Goal: Information Seeking & Learning: Learn about a topic

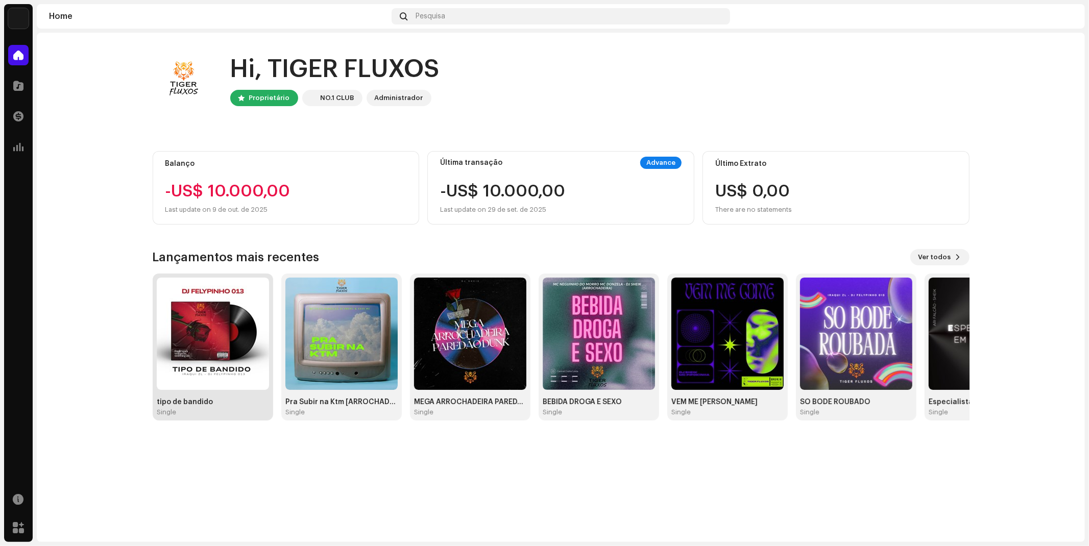
click at [256, 366] on img at bounding box center [213, 334] width 112 height 112
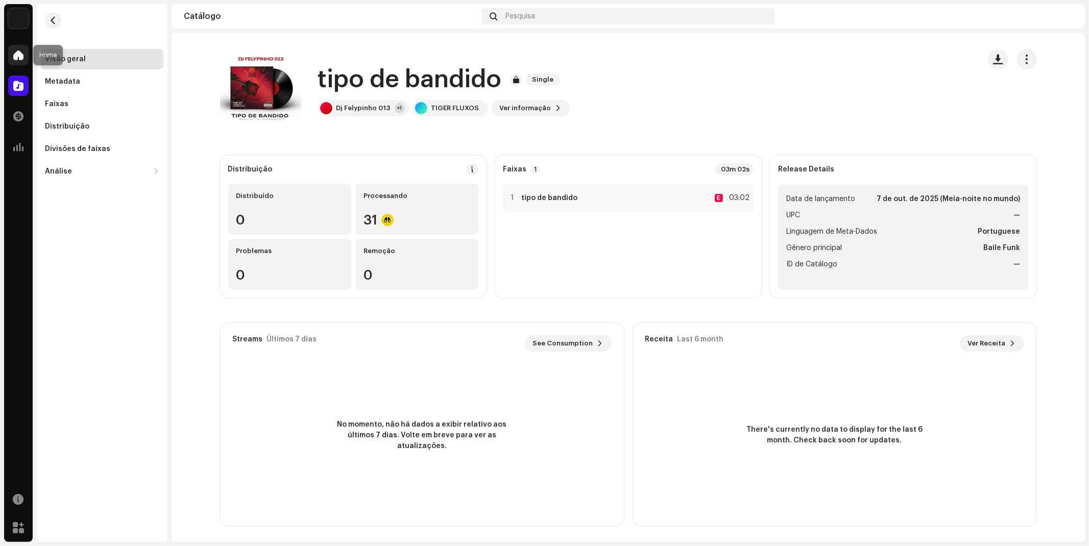
click at [20, 56] on span at bounding box center [18, 55] width 10 height 8
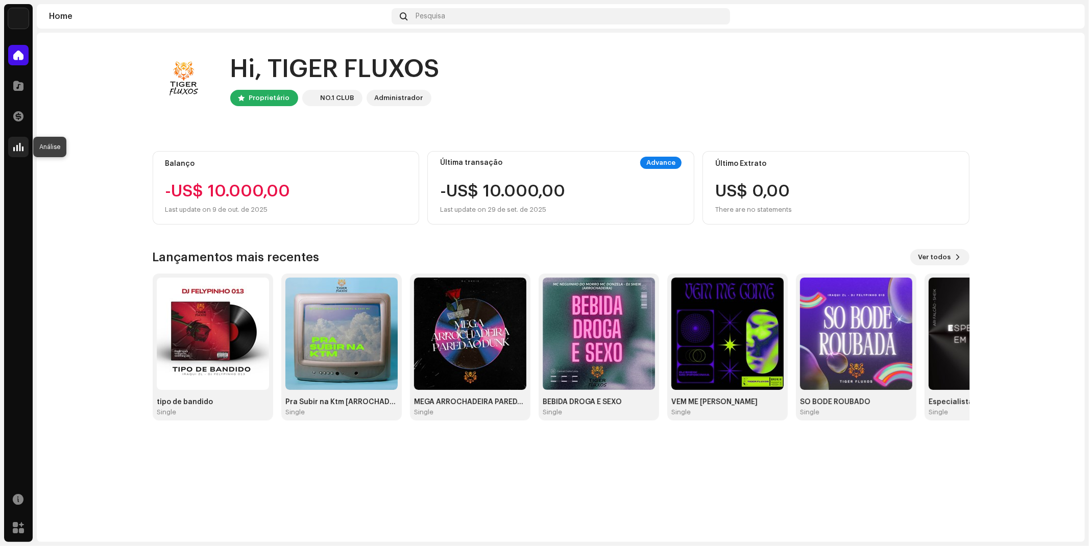
click at [19, 149] on span at bounding box center [18, 147] width 10 height 8
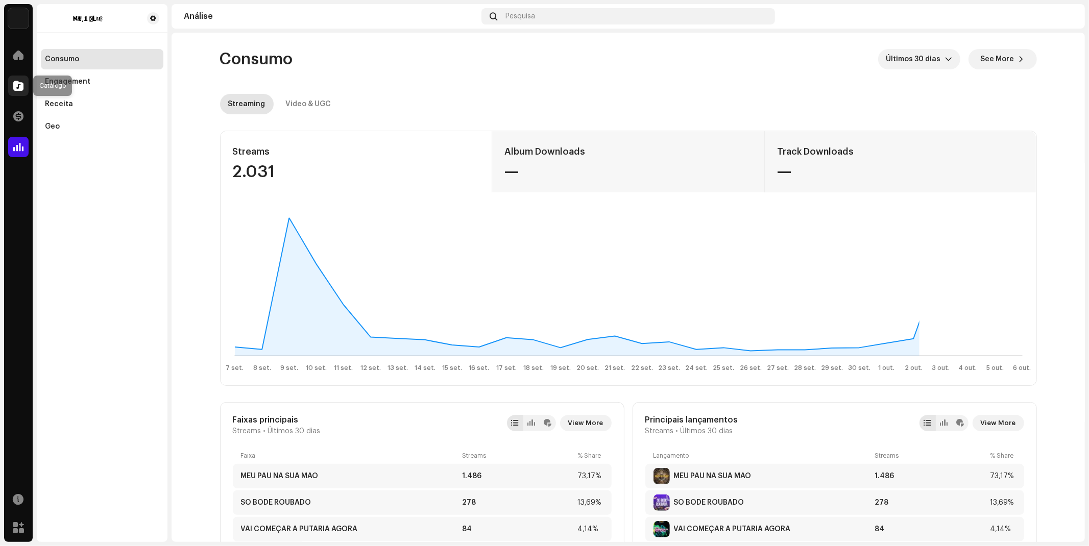
click at [16, 85] on span at bounding box center [18, 86] width 10 height 8
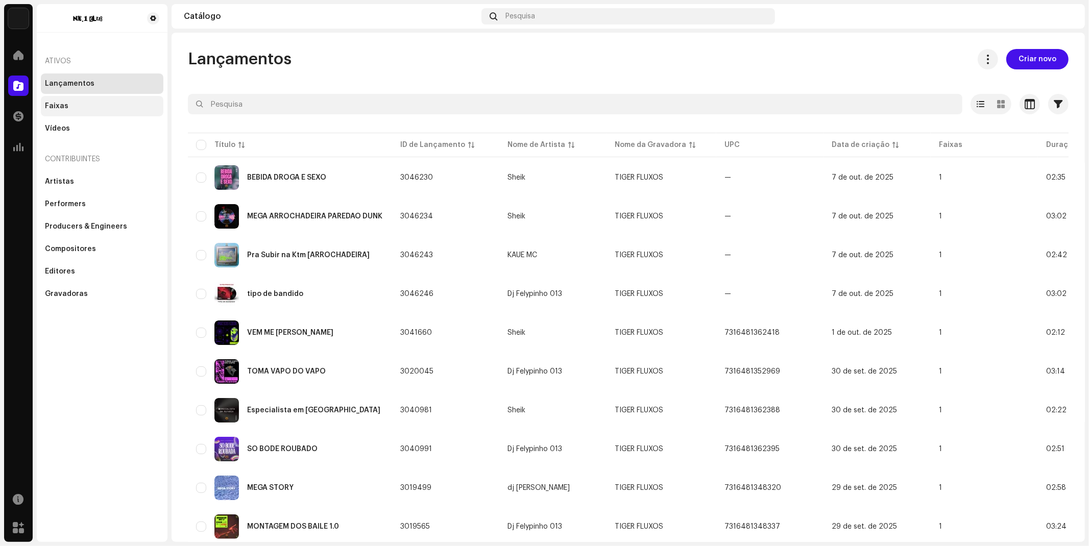
click at [104, 102] on div "Faixas" at bounding box center [102, 106] width 114 height 8
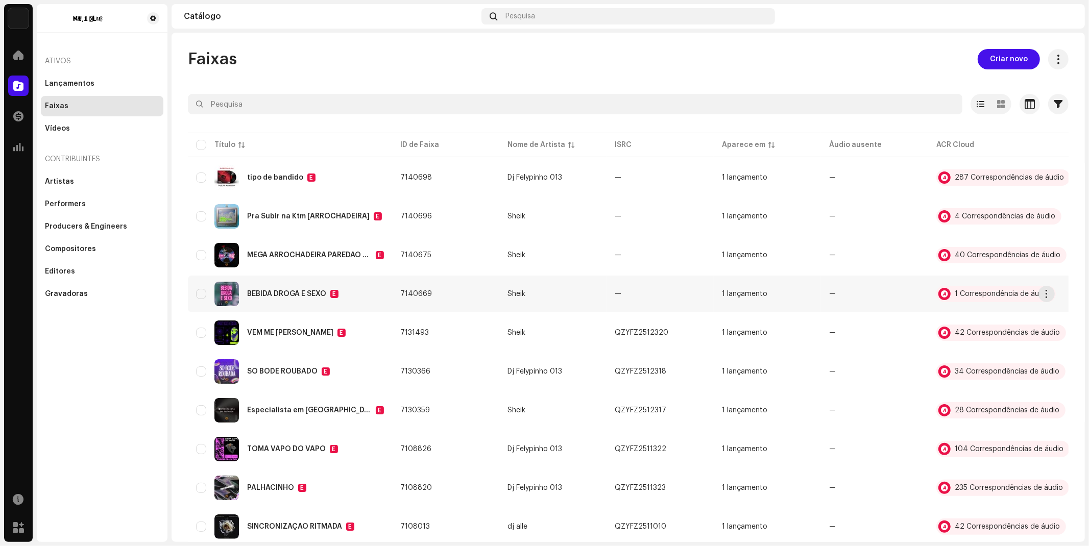
click at [616, 291] on div "—" at bounding box center [618, 293] width 7 height 7
